Goal: Information Seeking & Learning: Learn about a topic

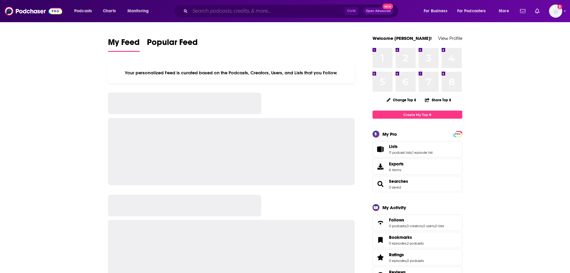
click at [291, 9] on input "Search podcasts, credits, & more..." at bounding box center [267, 11] width 154 height 10
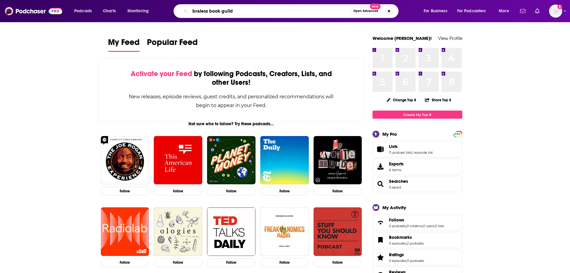
type input "braless book guild"
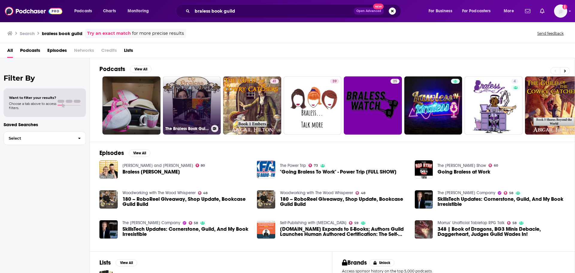
click at [197, 89] on link "The Braless Book Guild Podcast" at bounding box center [192, 105] width 58 height 58
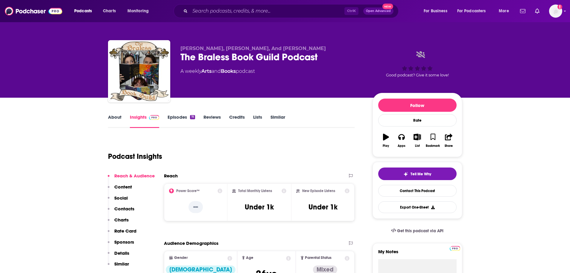
click at [180, 116] on link "Episodes 71" at bounding box center [181, 121] width 27 height 14
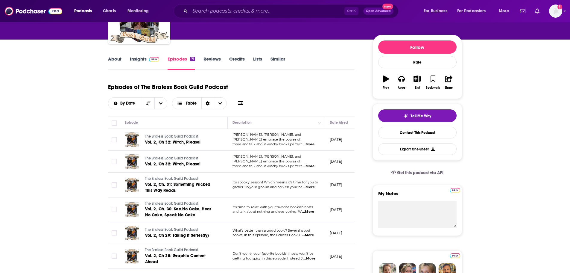
scroll to position [60, 0]
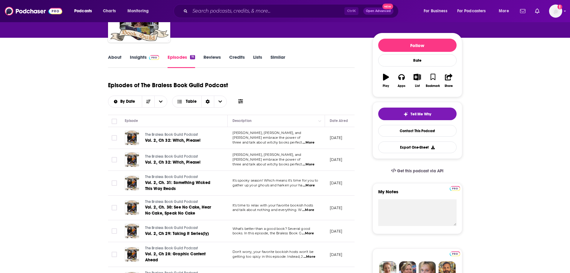
click at [310, 141] on span "...More" at bounding box center [309, 142] width 12 height 5
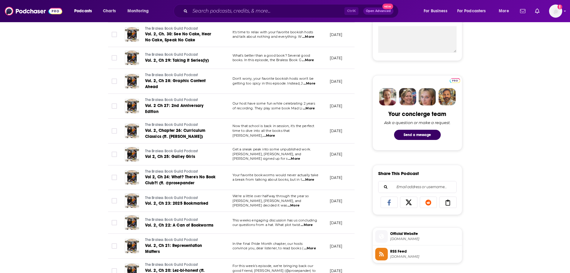
scroll to position [329, 0]
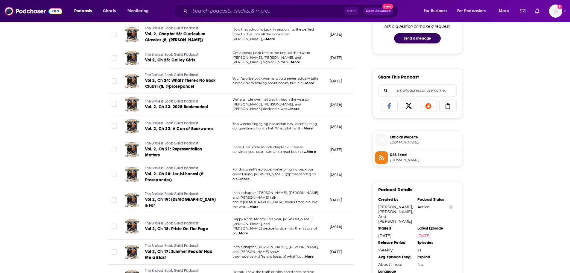
click at [409, 136] on span "Official Website" at bounding box center [424, 136] width 69 height 5
click at [244, 14] on input "Search podcasts, credits, & more..." at bounding box center [267, 11] width 154 height 10
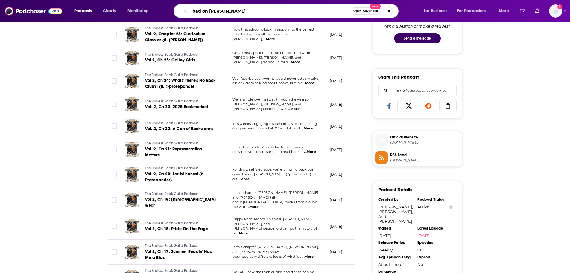
type input "bad on paper"
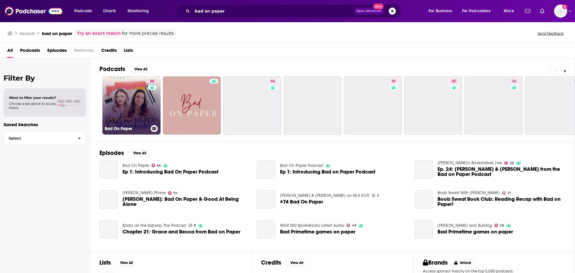
click at [125, 99] on link "66 Bad On Paper" at bounding box center [131, 105] width 58 height 58
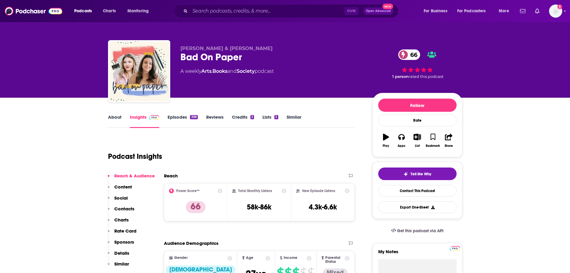
click at [181, 118] on link "Episodes 398" at bounding box center [183, 121] width 30 height 14
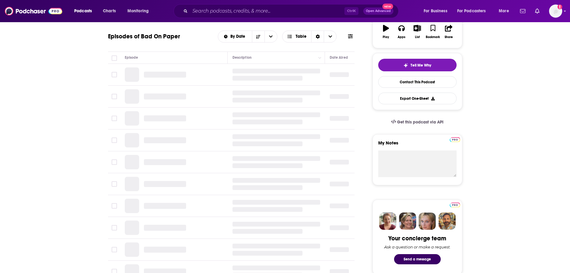
scroll to position [120, 0]
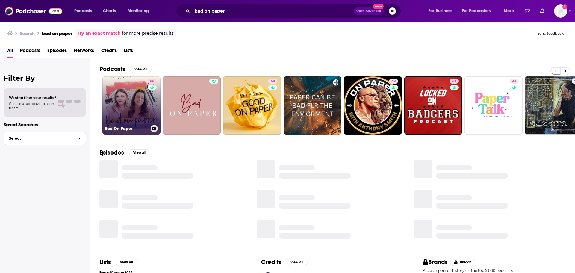
click at [116, 87] on link "66 Bad On Paper" at bounding box center [131, 105] width 58 height 58
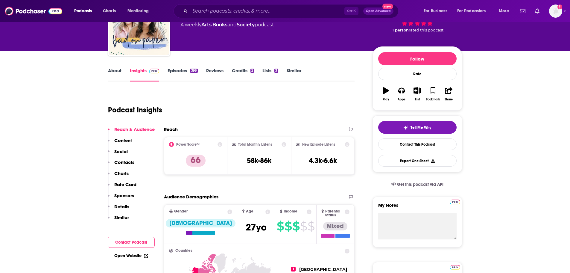
scroll to position [90, 0]
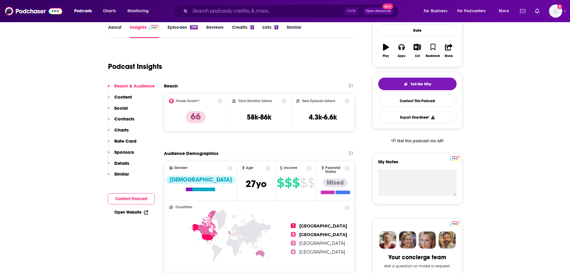
click at [182, 28] on link "Episodes 398" at bounding box center [183, 31] width 30 height 14
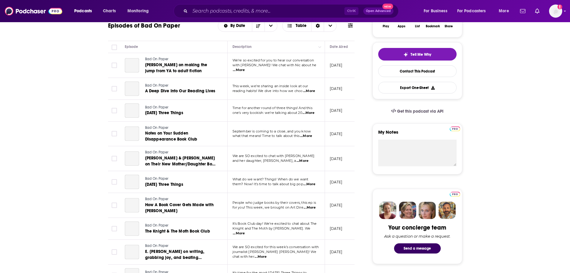
scroll to position [120, 0]
click at [305, 135] on span "...More" at bounding box center [306, 135] width 12 height 5
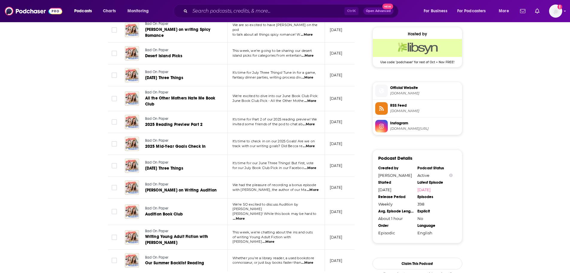
scroll to position [509, 0]
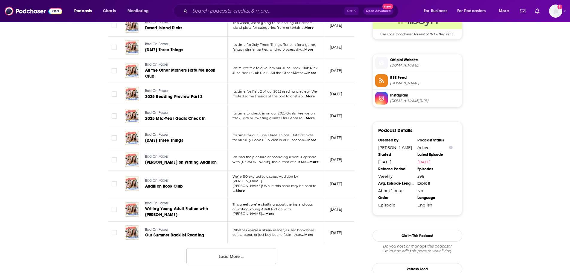
click at [245, 188] on span "...More" at bounding box center [239, 190] width 12 height 5
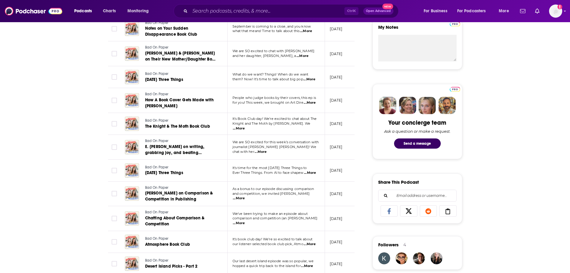
scroll to position [210, 0]
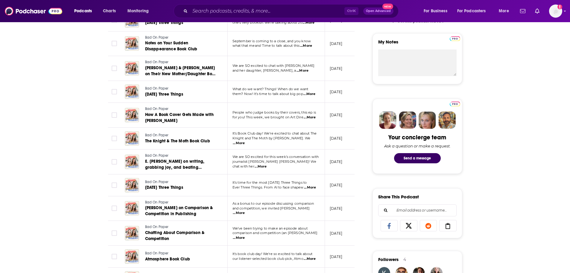
click at [245, 141] on span "...More" at bounding box center [239, 143] width 12 height 5
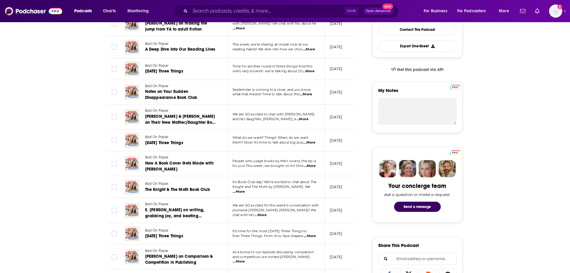
scroll to position [150, 0]
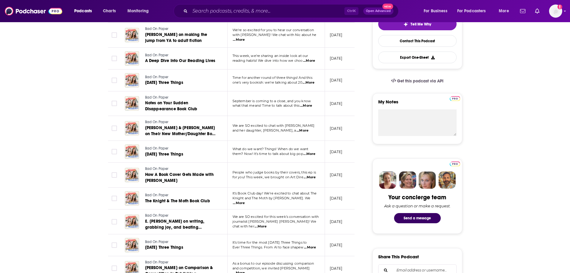
click at [309, 129] on span "...More" at bounding box center [303, 130] width 12 height 5
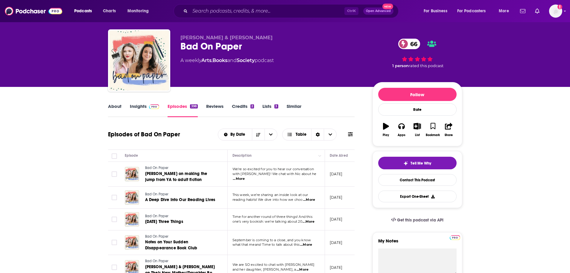
scroll to position [0, 0]
